Goal: Find specific page/section: Find specific page/section

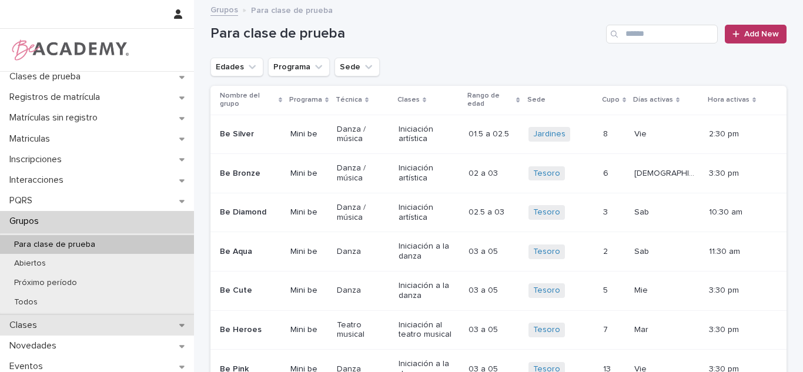
scroll to position [155, 0]
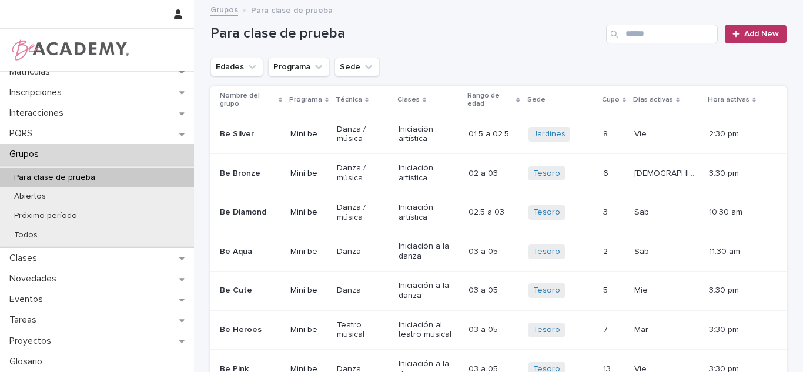
click at [112, 150] on div "Grupos" at bounding box center [97, 154] width 194 height 21
click at [229, 72] on button "Edades" at bounding box center [236, 67] width 53 height 19
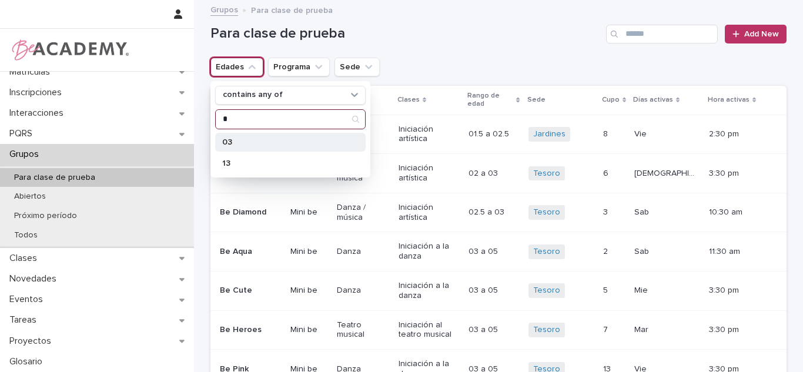
type input "*"
click at [223, 148] on div "03" at bounding box center [290, 142] width 150 height 19
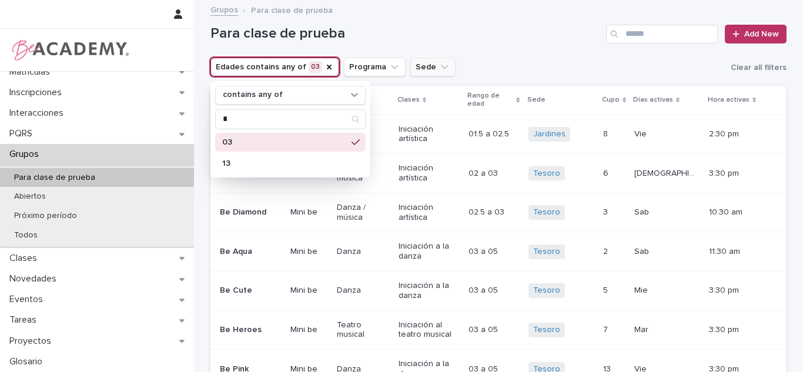
click at [410, 62] on button "Sede" at bounding box center [432, 67] width 45 height 19
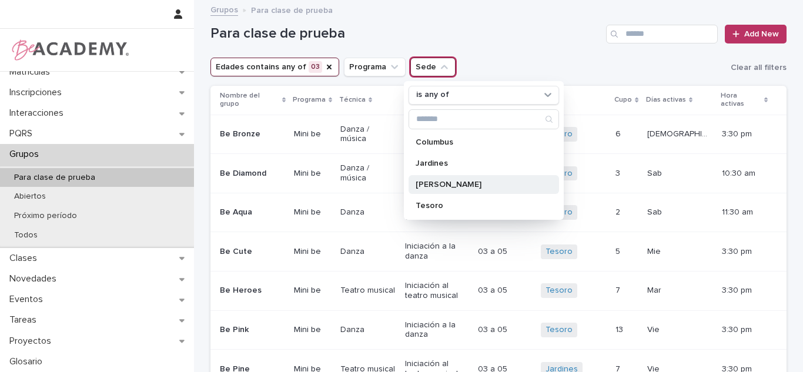
click at [431, 180] on p "[PERSON_NAME]" at bounding box center [477, 184] width 125 height 8
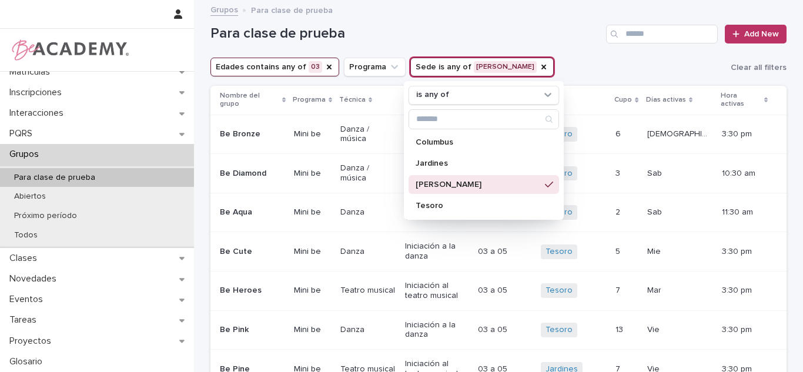
click at [521, 45] on div "Para clase de prueba Add New" at bounding box center [498, 29] width 576 height 56
